Goal: Use online tool/utility: Utilize a website feature to perform a specific function

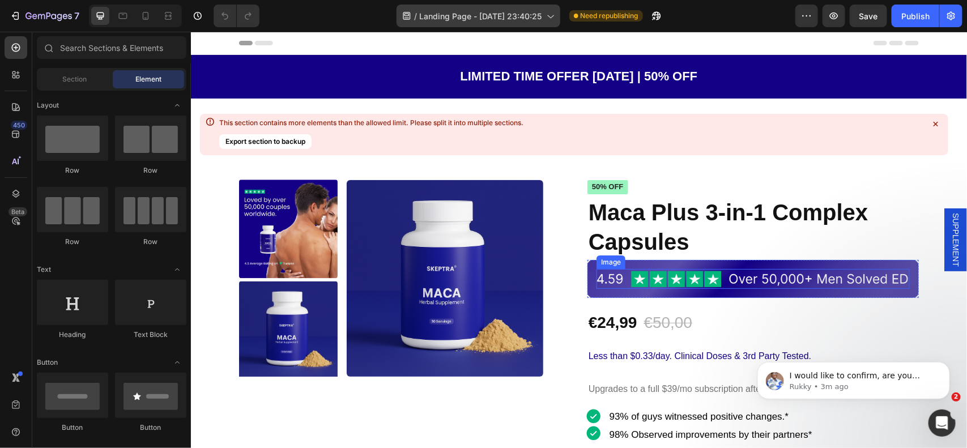
click at [597, 273] on img at bounding box center [752, 279] width 313 height 20
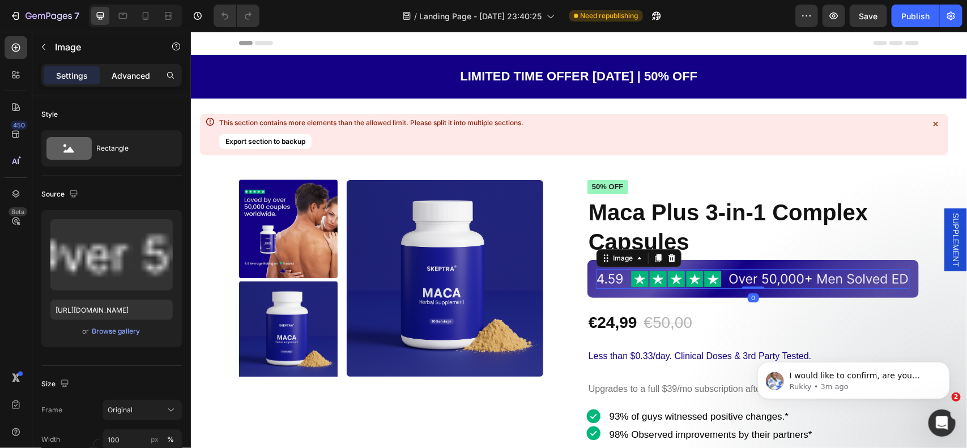
click at [125, 76] on p "Advanced" at bounding box center [131, 76] width 39 height 12
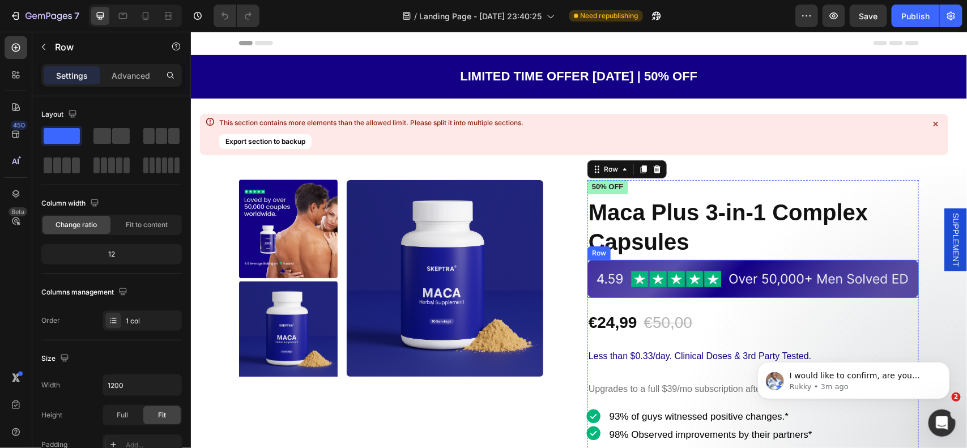
click at [587, 296] on div "Image Row" at bounding box center [752, 278] width 331 height 38
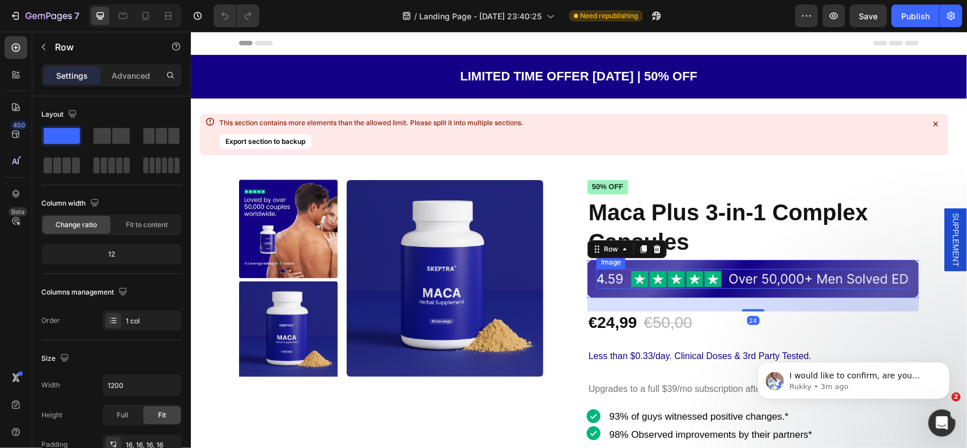
click at [597, 270] on img at bounding box center [752, 279] width 313 height 20
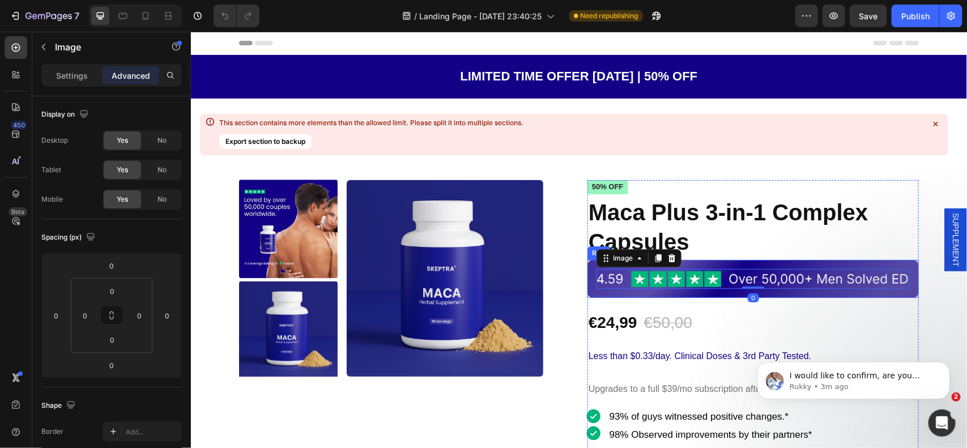
click at [587, 263] on div "Image 0 Row" at bounding box center [752, 278] width 331 height 38
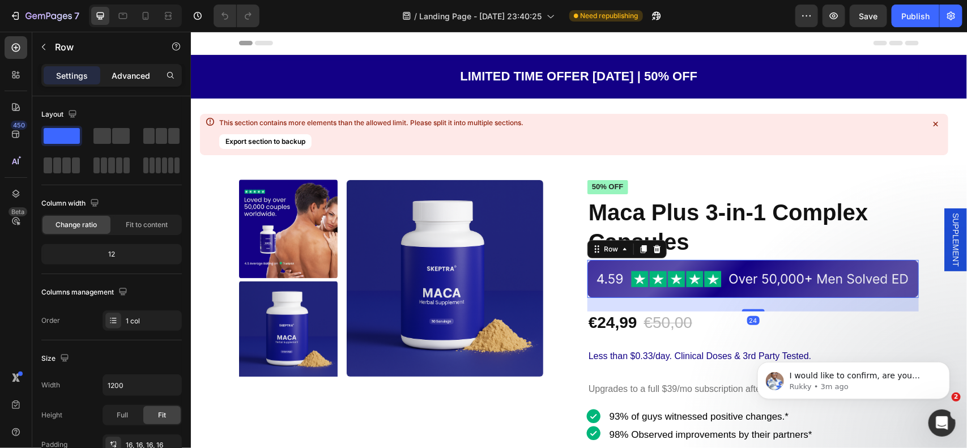
click at [129, 79] on p "Advanced" at bounding box center [131, 76] width 39 height 12
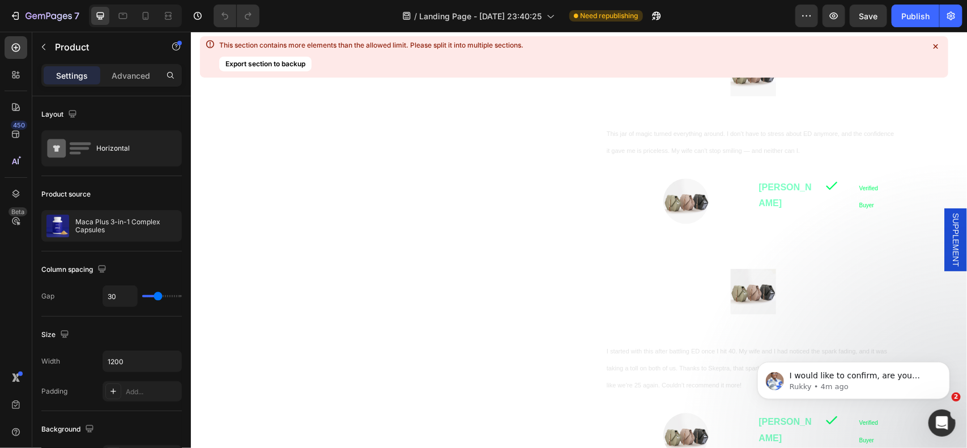
scroll to position [991, 0]
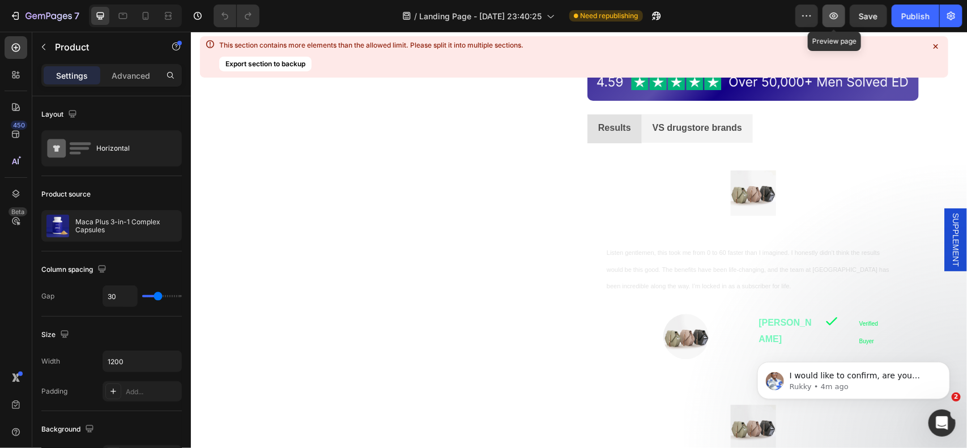
click at [830, 10] on icon "button" at bounding box center [833, 15] width 11 height 11
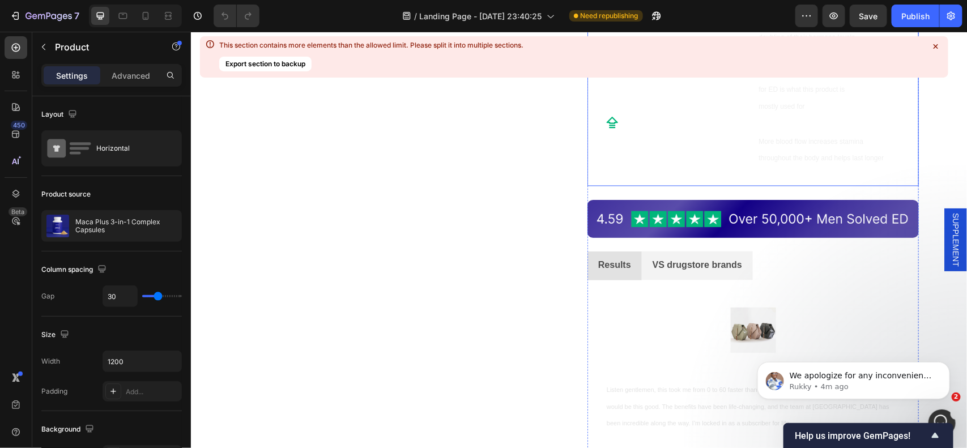
scroll to position [850, 0]
